Goal: Task Accomplishment & Management: Manage account settings

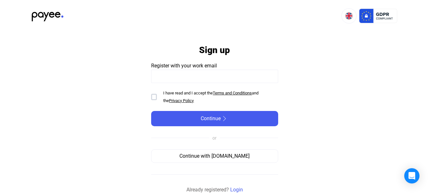
click at [177, 77] on input at bounding box center [214, 76] width 127 height 13
click at [186, 77] on input at bounding box center [214, 76] width 127 height 13
type input "**********"
click at [155, 97] on div at bounding box center [154, 97] width 6 height 6
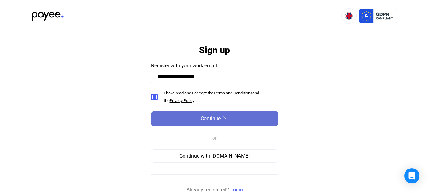
click at [210, 119] on span "Continue" at bounding box center [211, 119] width 20 height 8
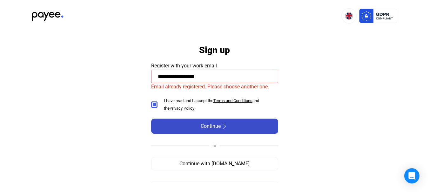
scroll to position [8, 0]
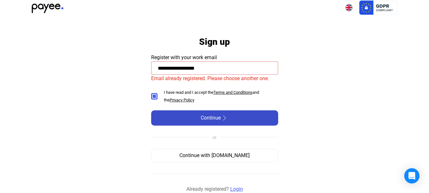
click at [239, 187] on link "Login" at bounding box center [236, 189] width 13 height 8
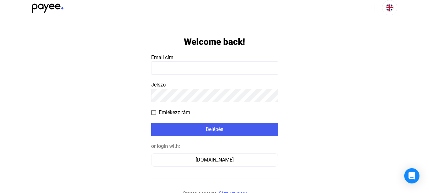
click at [185, 68] on input at bounding box center [214, 67] width 127 height 13
type input "**********"
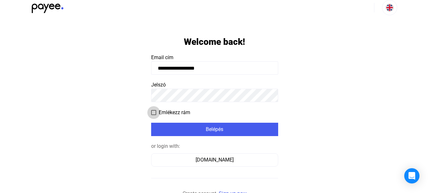
click at [152, 111] on span at bounding box center [153, 112] width 5 height 5
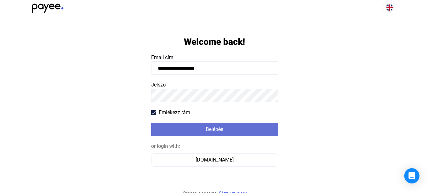
click at [187, 126] on div "Belépés" at bounding box center [214, 129] width 123 height 8
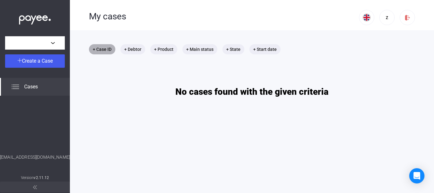
click at [106, 48] on mat-chip "+ Case ID" at bounding box center [102, 49] width 26 height 10
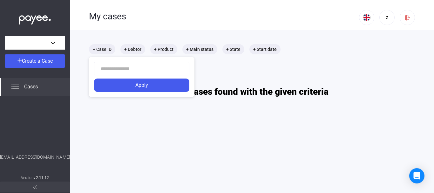
click at [129, 48] on div at bounding box center [217, 96] width 434 height 193
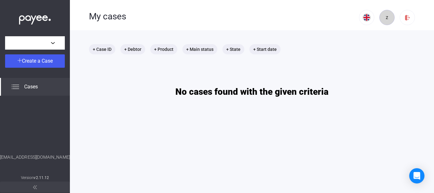
click at [382, 16] on div "z" at bounding box center [386, 18] width 11 height 8
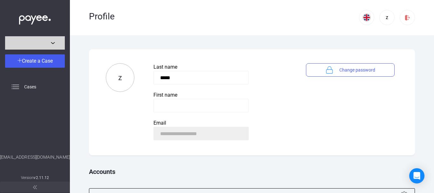
click at [53, 44] on div at bounding box center [35, 43] width 56 height 8
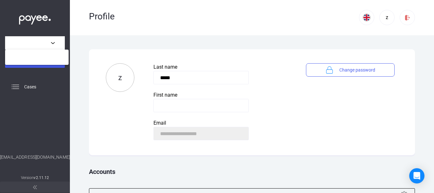
click at [59, 99] on div at bounding box center [217, 96] width 434 height 193
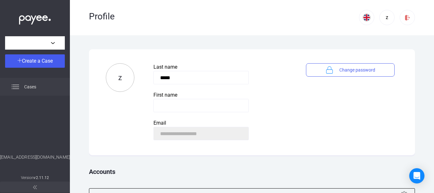
click at [22, 84] on div "Cases" at bounding box center [35, 87] width 70 height 18
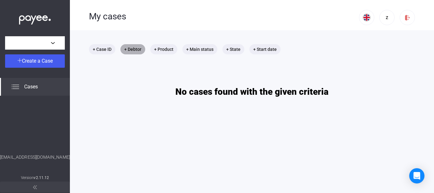
click at [129, 49] on mat-chip "+ Debtor" at bounding box center [132, 49] width 25 height 10
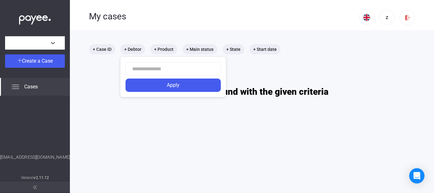
click at [169, 49] on div at bounding box center [217, 96] width 434 height 193
